Goal: Information Seeking & Learning: Understand process/instructions

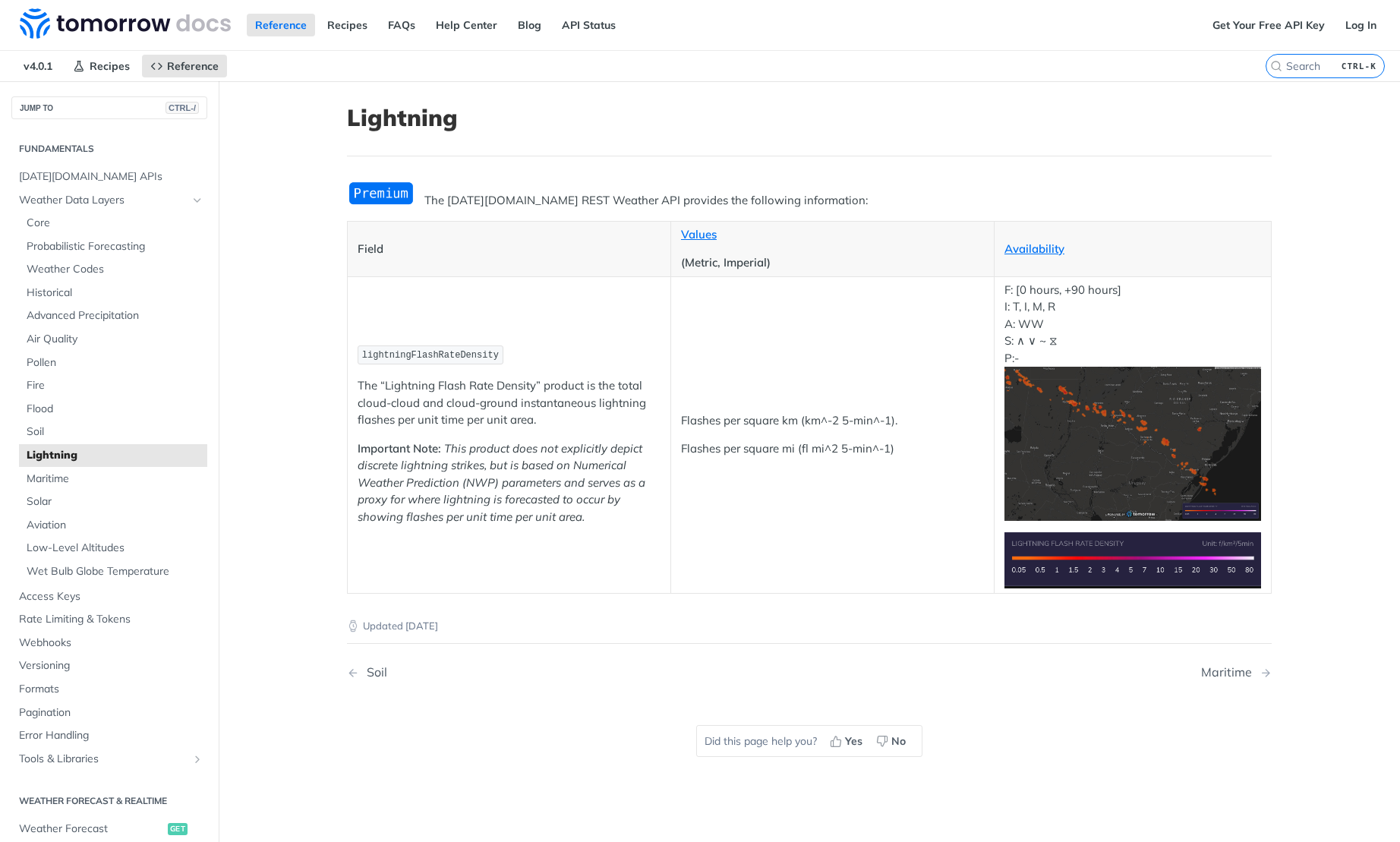
click at [1116, 396] on img "Expand image" at bounding box center [1133, 444] width 257 height 154
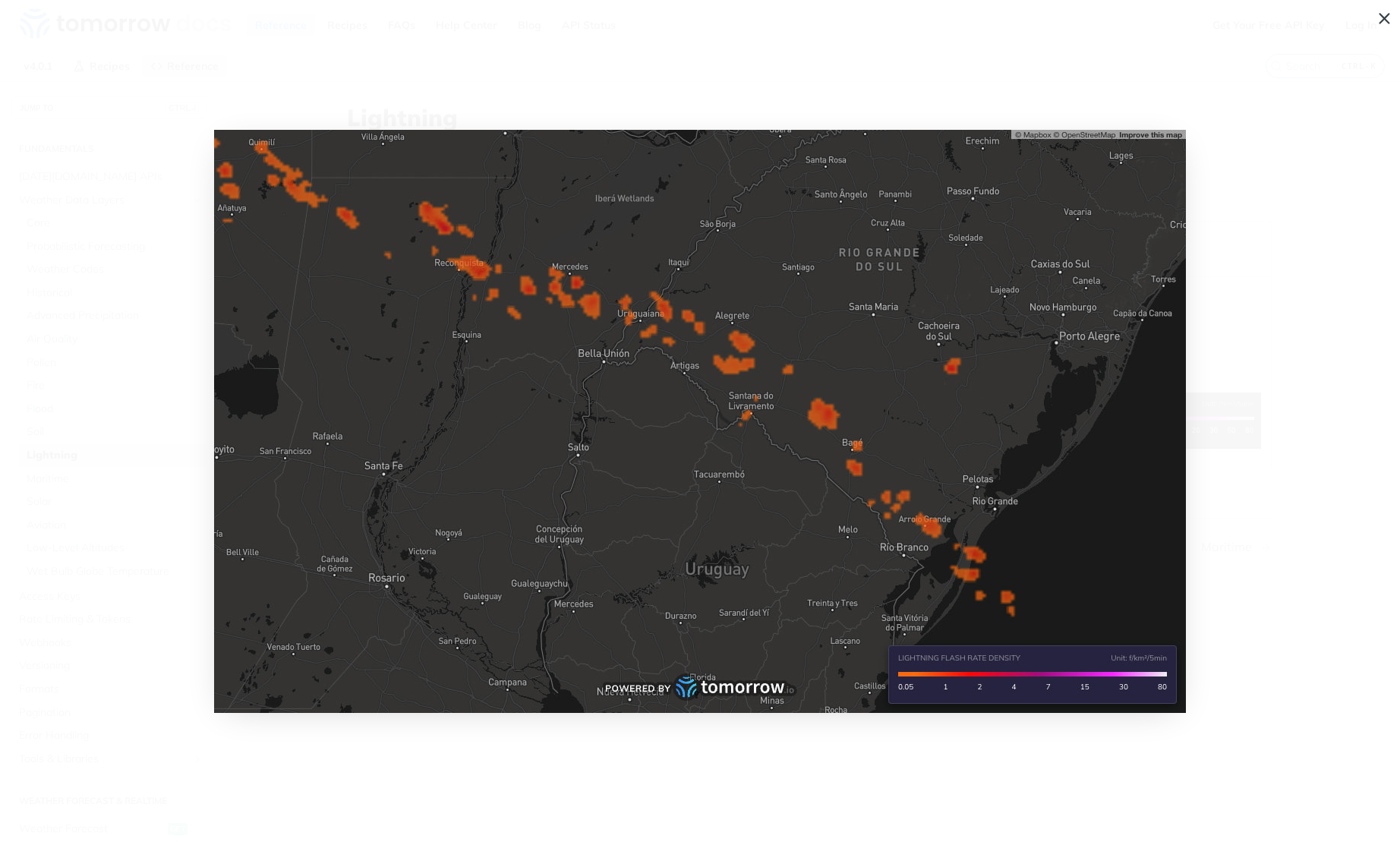
click at [1251, 425] on span "Collapse image" at bounding box center [700, 421] width 1400 height 842
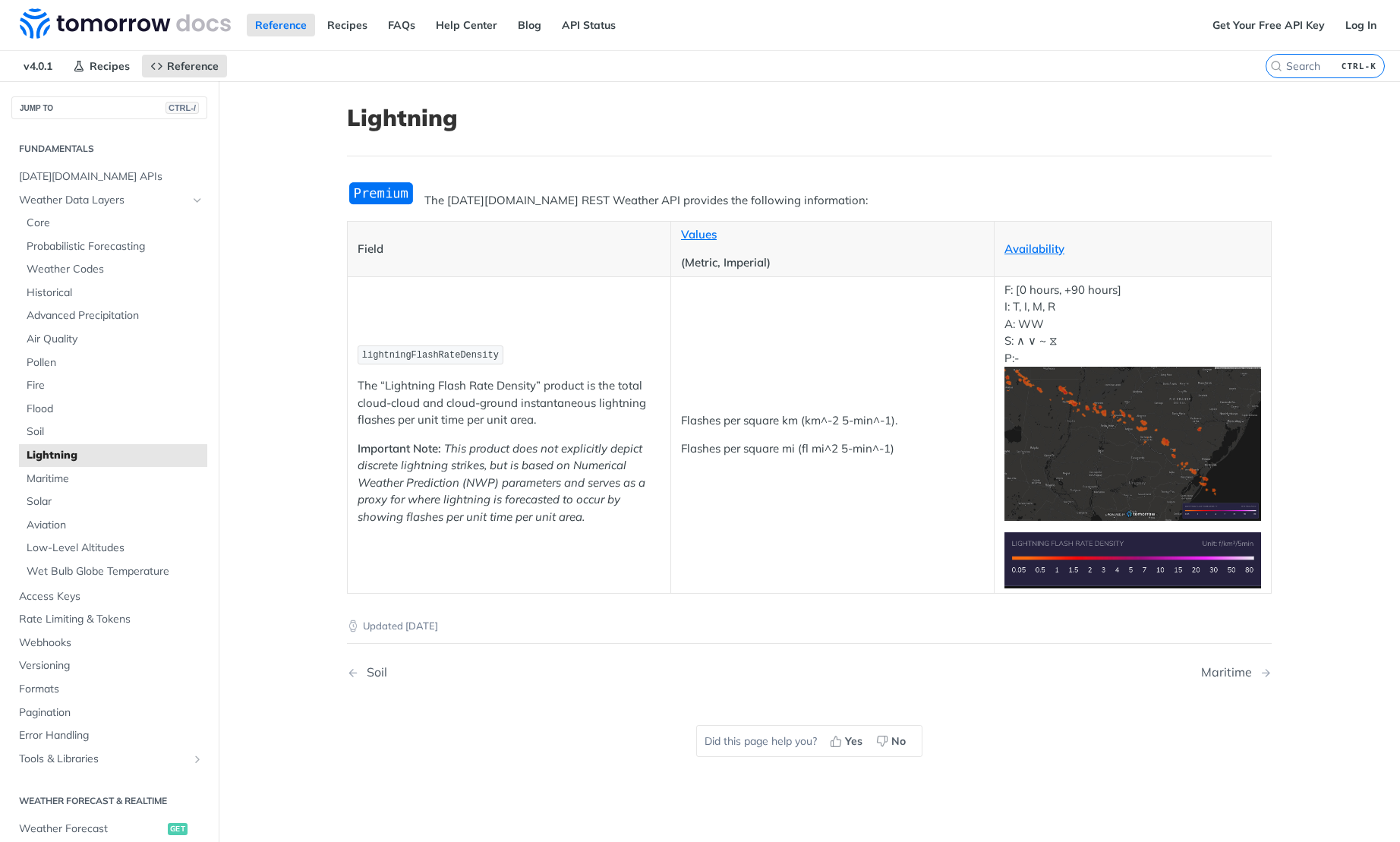
click at [349, 39] on div "Reference Recipes FAQs Help Center Blog API Status" at bounding box center [602, 25] width 1204 height 50
click at [344, 24] on link "Recipes" at bounding box center [347, 24] width 57 height 23
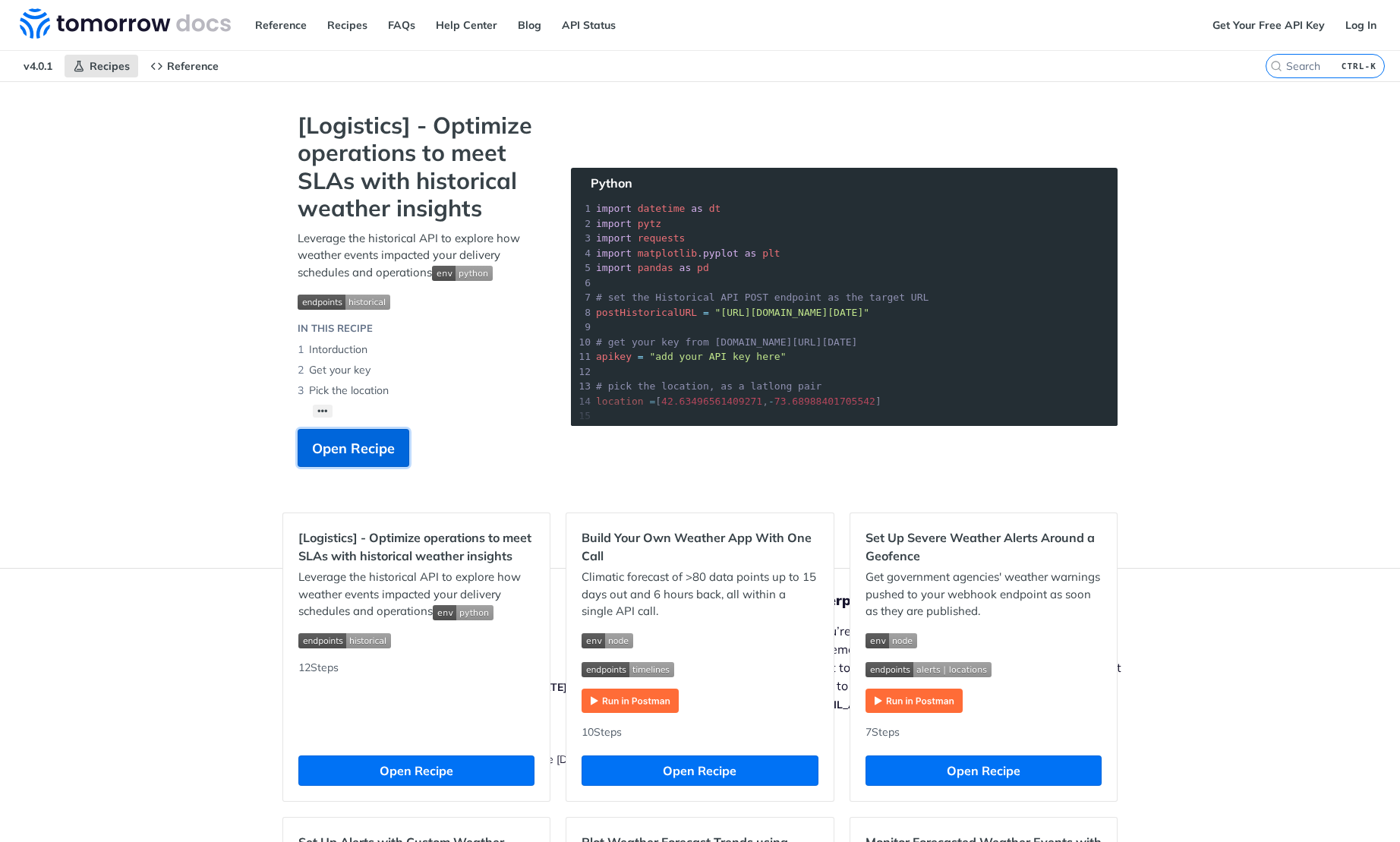
click at [360, 453] on span "Open Recipe" at bounding box center [353, 448] width 83 height 20
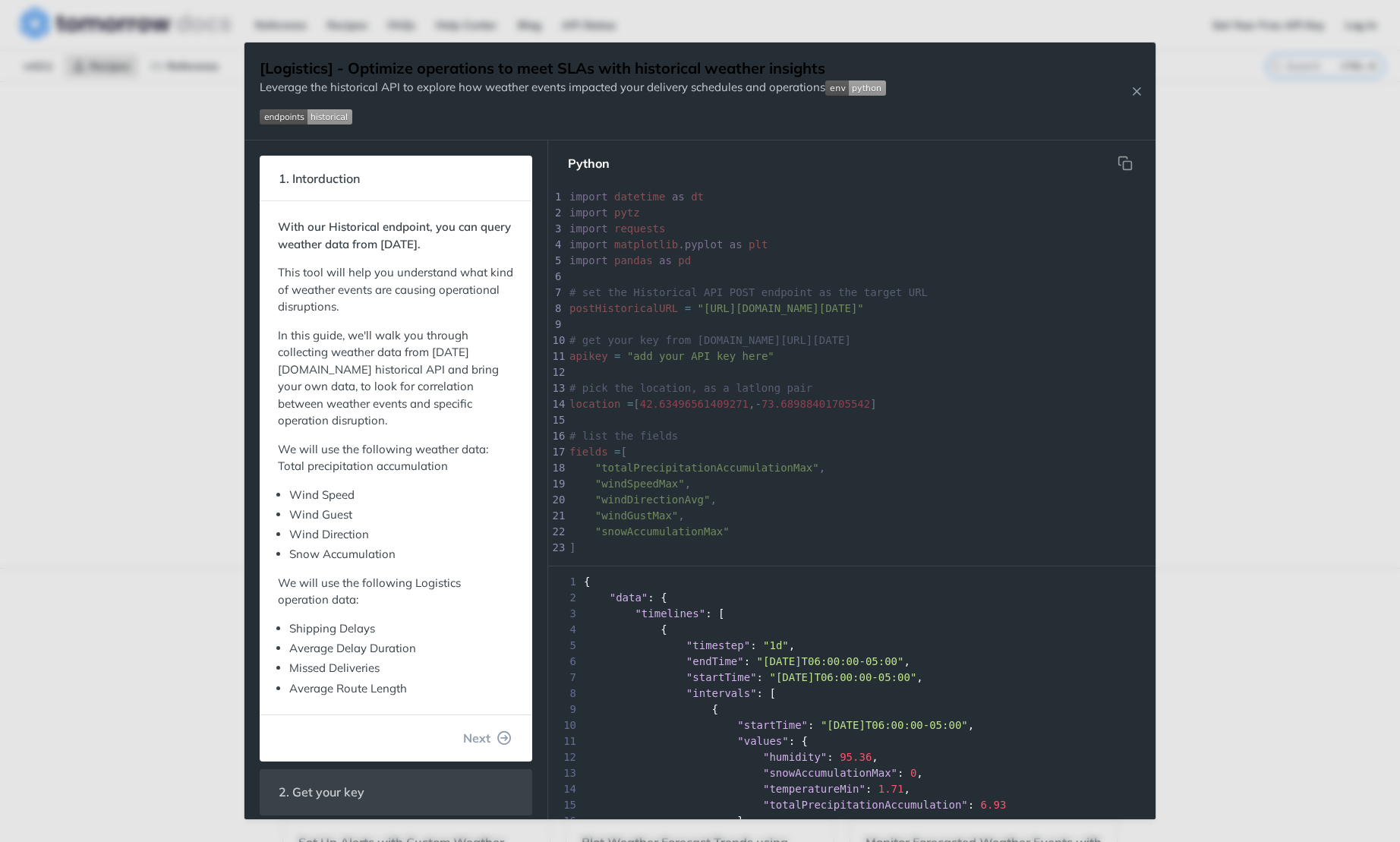
click at [24, 272] on div "Jump to Content Reference Recipes FAQs Help Center Blog API Status Recipes Refe…" at bounding box center [700, 421] width 1400 height 842
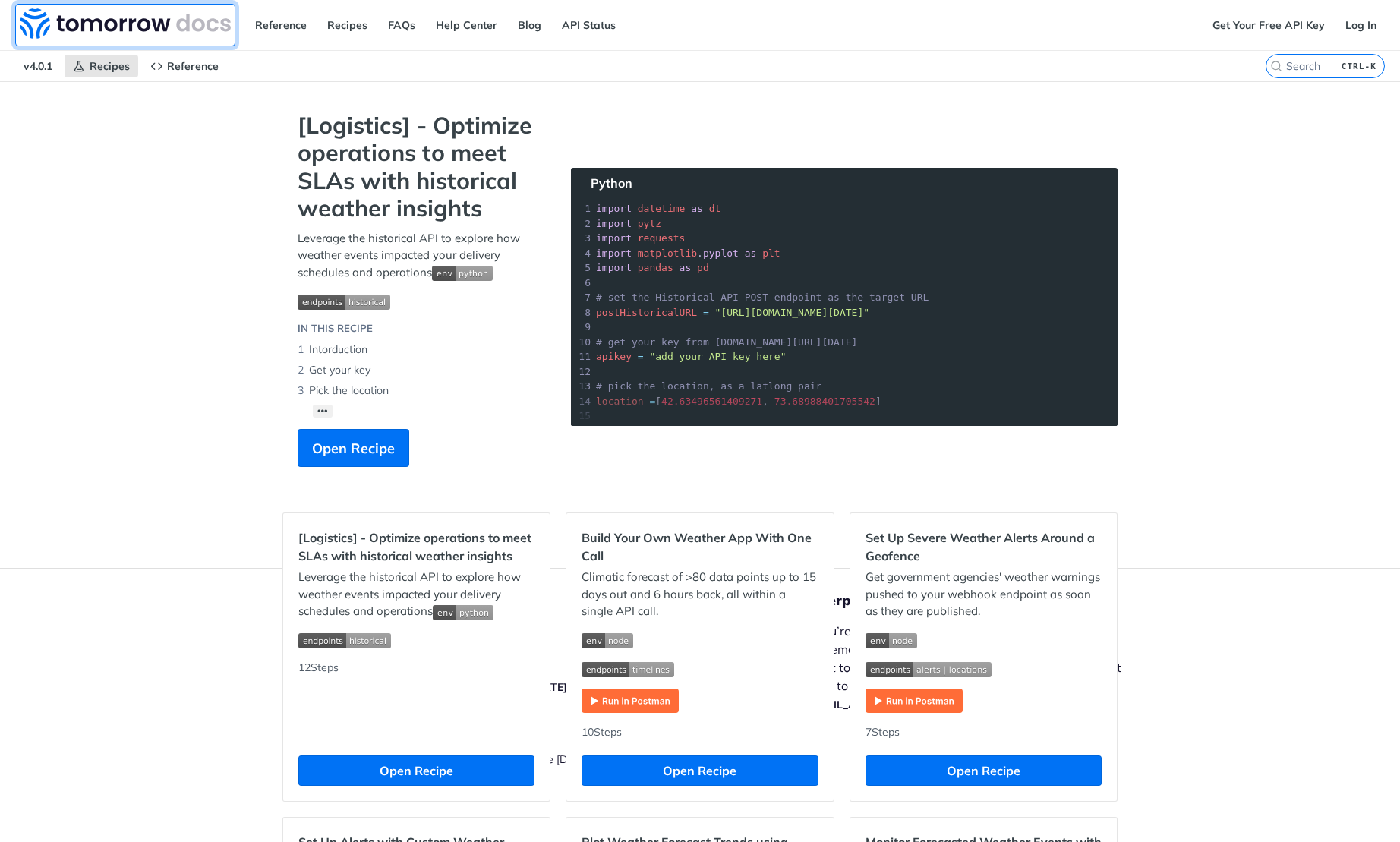
click at [45, 20] on img at bounding box center [125, 24] width 211 height 30
